Goal: Find specific page/section: Find specific page/section

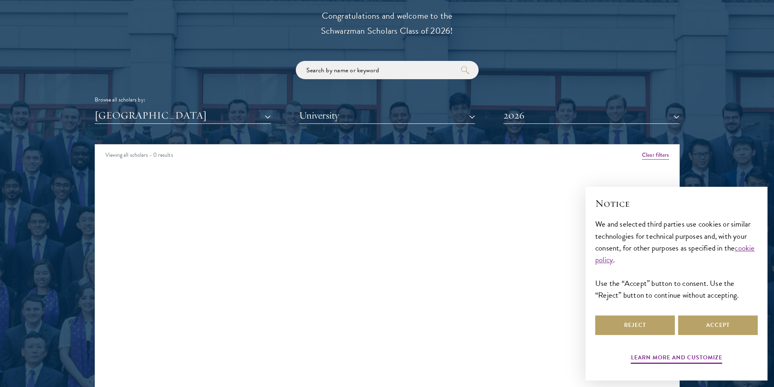
scroll to position [975, 0]
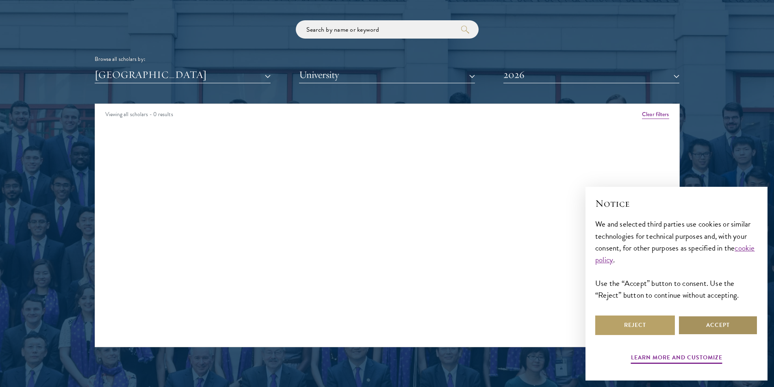
click at [710, 321] on button "Accept" at bounding box center [718, 325] width 80 height 19
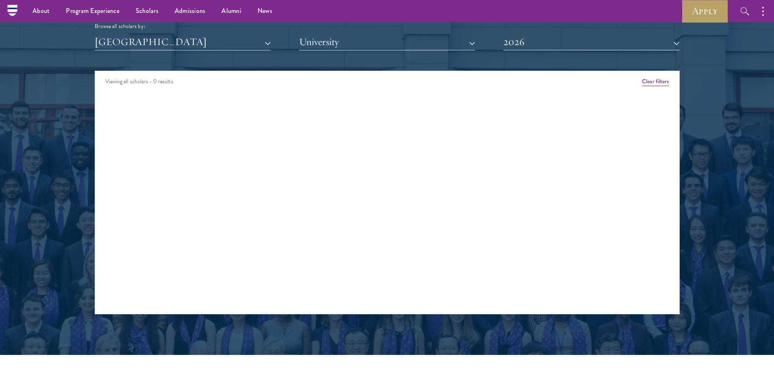
scroll to position [967, 0]
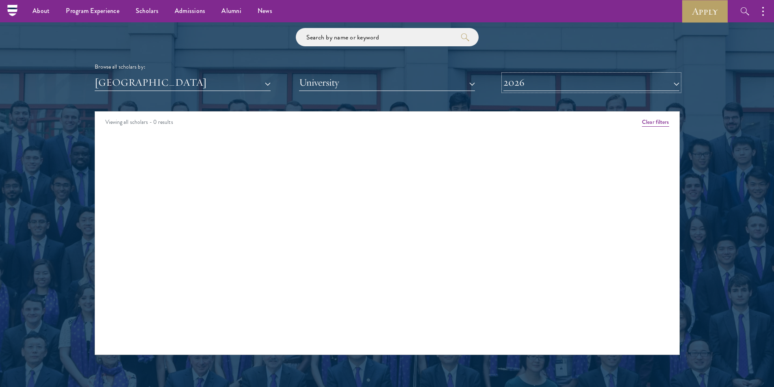
click at [523, 84] on button "2026" at bounding box center [591, 82] width 176 height 17
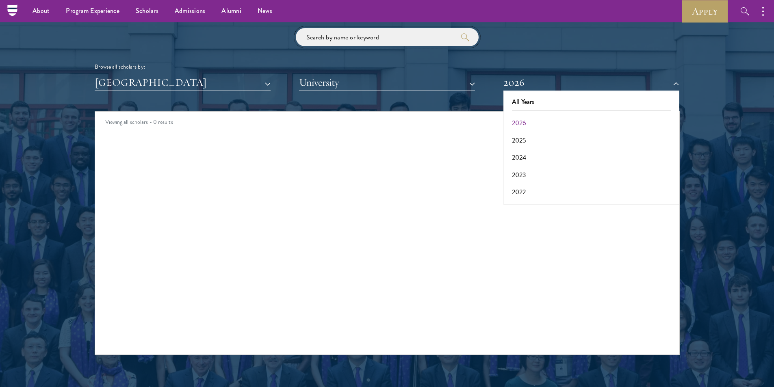
click at [422, 42] on input "search" at bounding box center [387, 37] width 183 height 18
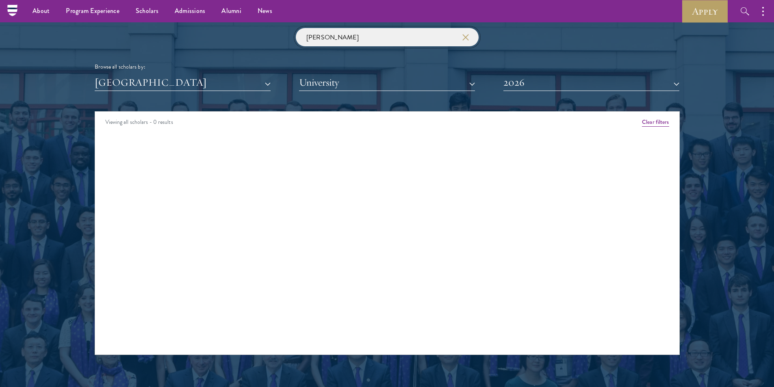
type input "[PERSON_NAME]"
click button "submit" at bounding box center [0, 0] width 0 height 0
click at [520, 80] on button "2026" at bounding box center [591, 82] width 176 height 17
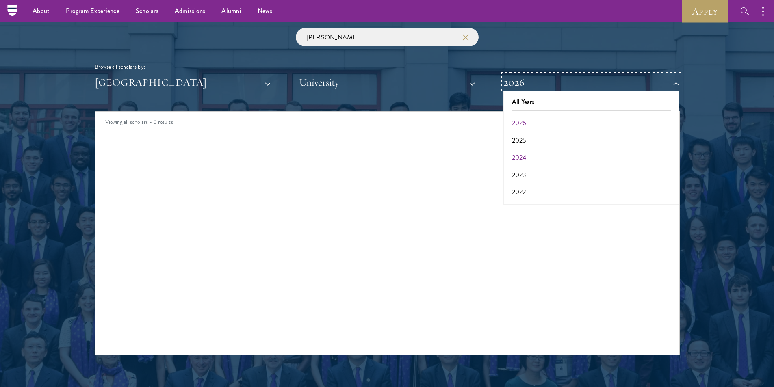
scroll to position [84, 0]
click at [529, 175] on button "2018" at bounding box center [591, 176] width 171 height 17
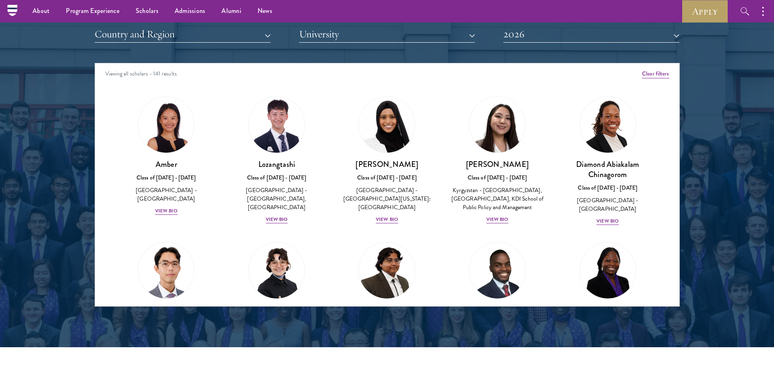
scroll to position [609, 0]
